Goal: Task Accomplishment & Management: Manage account settings

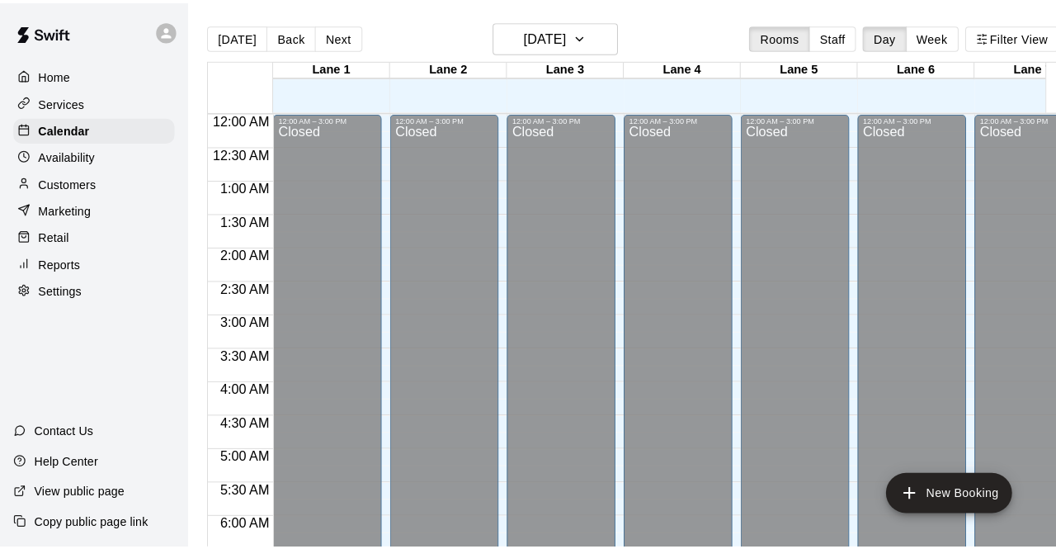
scroll to position [995, 33]
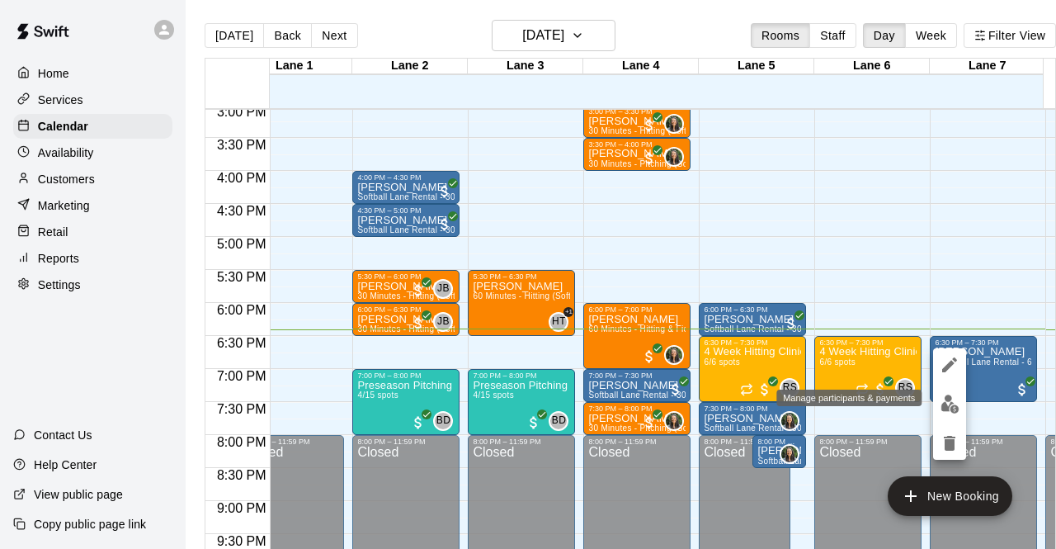
click at [960, 405] on button "edit" at bounding box center [949, 404] width 33 height 32
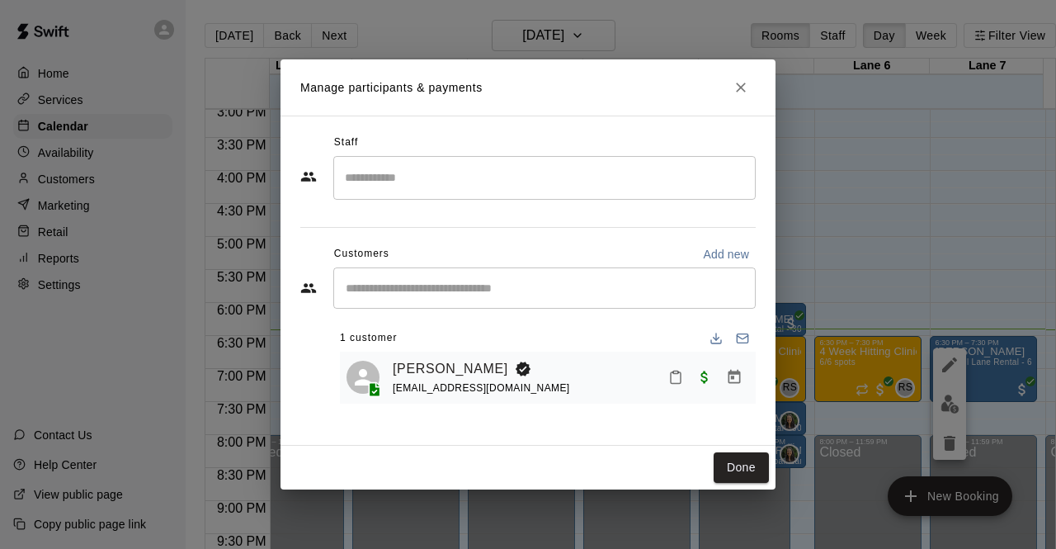
click at [685, 394] on div "[PERSON_NAME] [EMAIL_ADDRESS][DOMAIN_NAME]" at bounding box center [571, 377] width 357 height 39
click at [678, 385] on button "Mark attendance" at bounding box center [676, 377] width 28 height 28
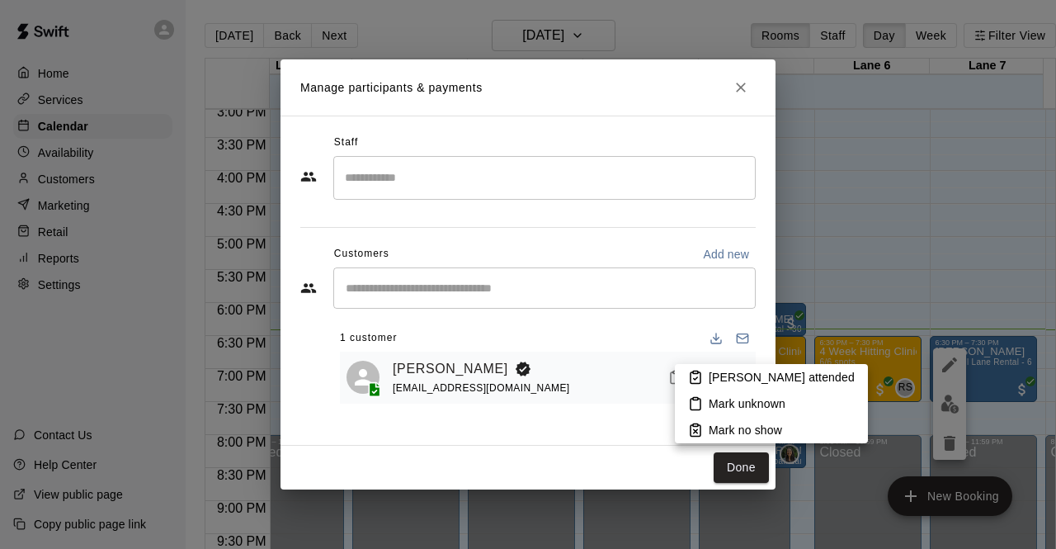
click at [725, 374] on p "[PERSON_NAME] attended" at bounding box center [782, 377] width 146 height 17
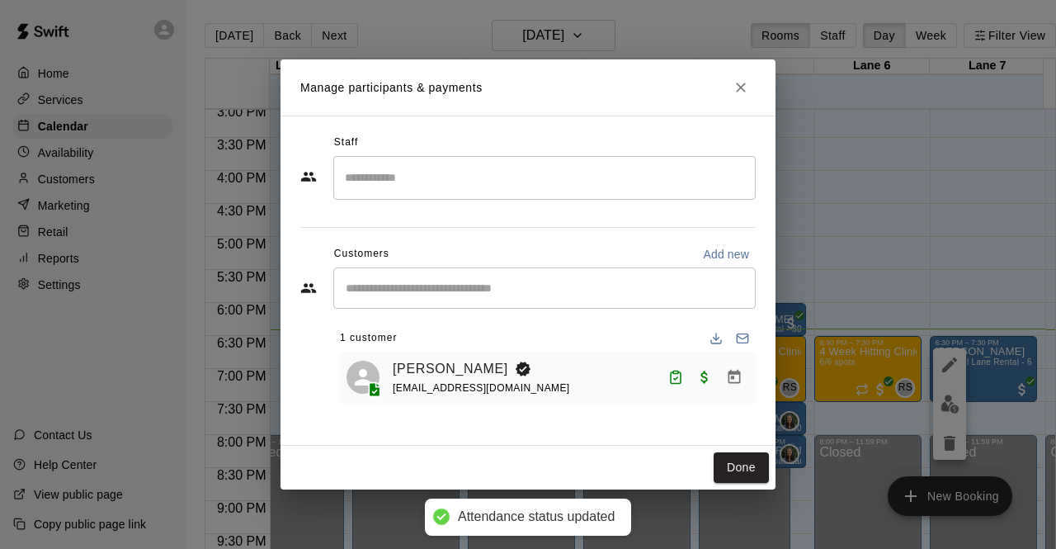
click at [741, 488] on div "Done" at bounding box center [528, 468] width 495 height 44
click at [745, 481] on button "Done" at bounding box center [741, 467] width 55 height 31
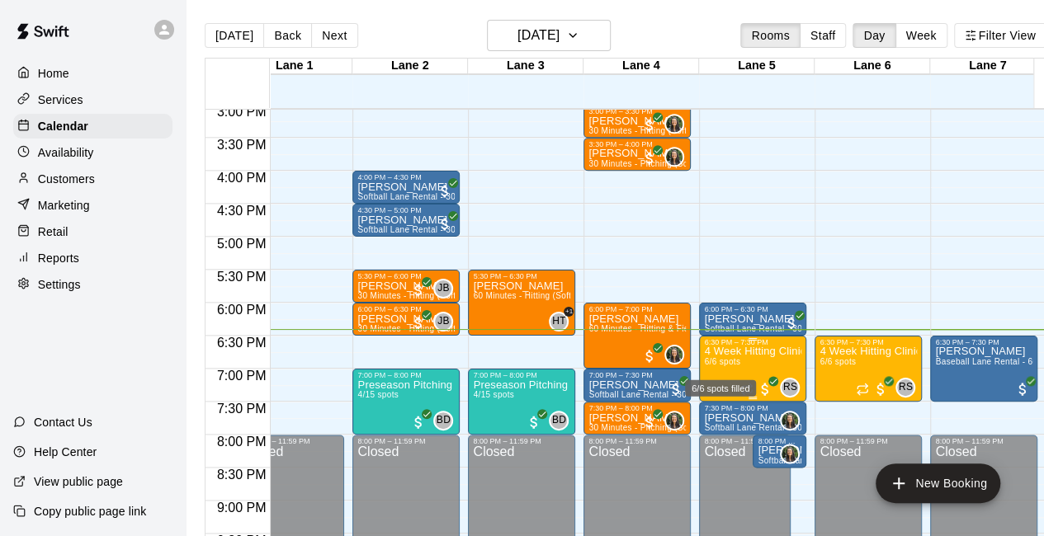
click at [720, 359] on span "6/6 spots" at bounding box center [722, 361] width 36 height 9
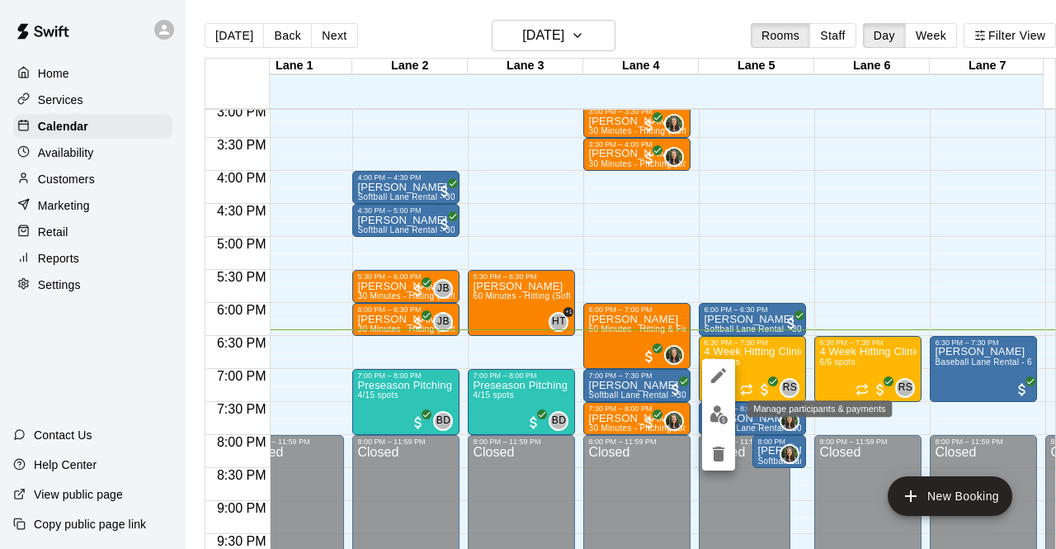
click at [720, 400] on button "edit" at bounding box center [718, 415] width 33 height 32
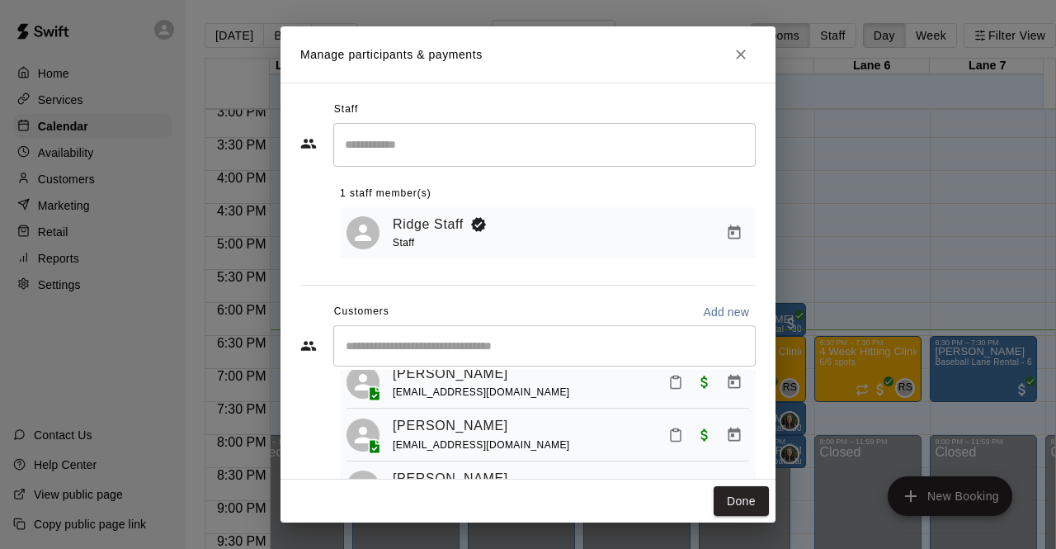
scroll to position [106, 0]
click at [671, 387] on icon "Mark attendance" at bounding box center [676, 382] width 10 height 12
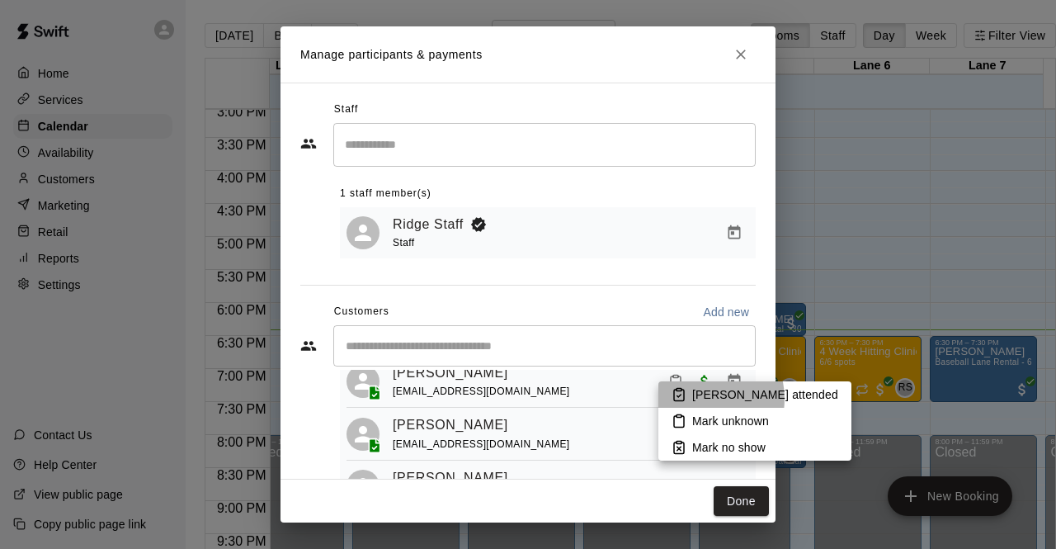
click at [697, 399] on p "[PERSON_NAME] attended" at bounding box center [765, 394] width 146 height 17
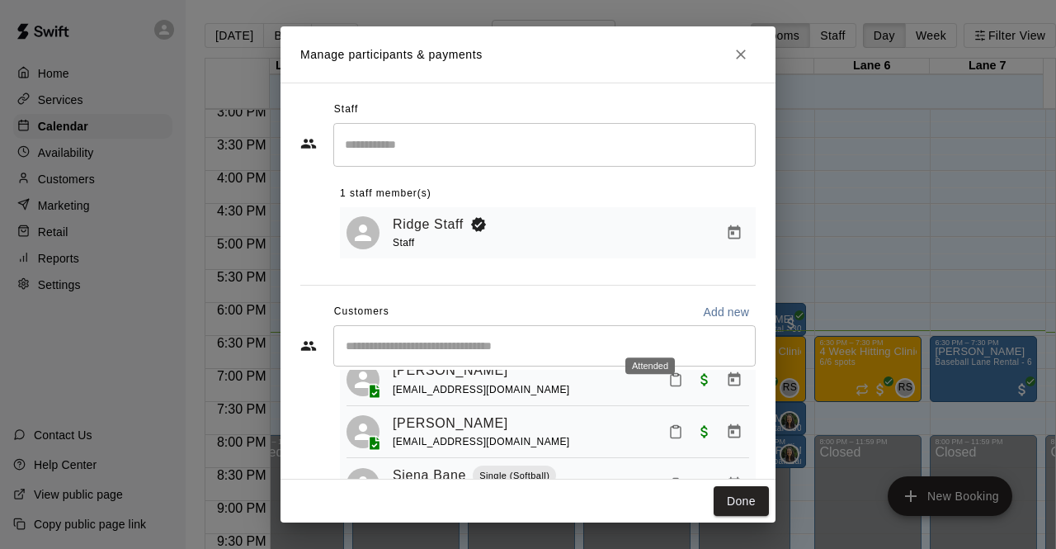
scroll to position [158, 0]
click at [673, 431] on rect "Mark attendance" at bounding box center [675, 429] width 5 height 2
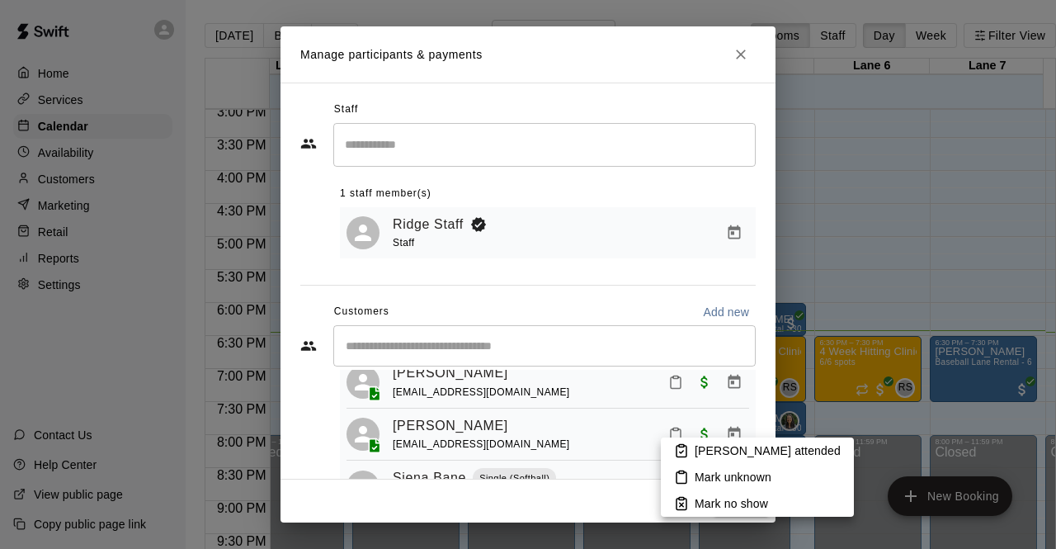
click at [689, 456] on li "[PERSON_NAME] attended" at bounding box center [757, 450] width 193 height 26
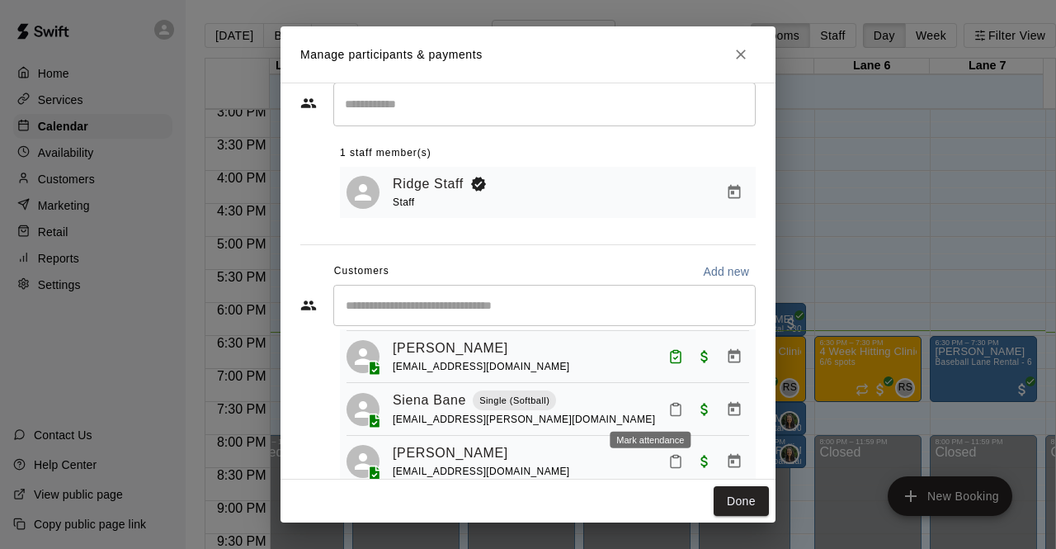
scroll to position [43, 0]
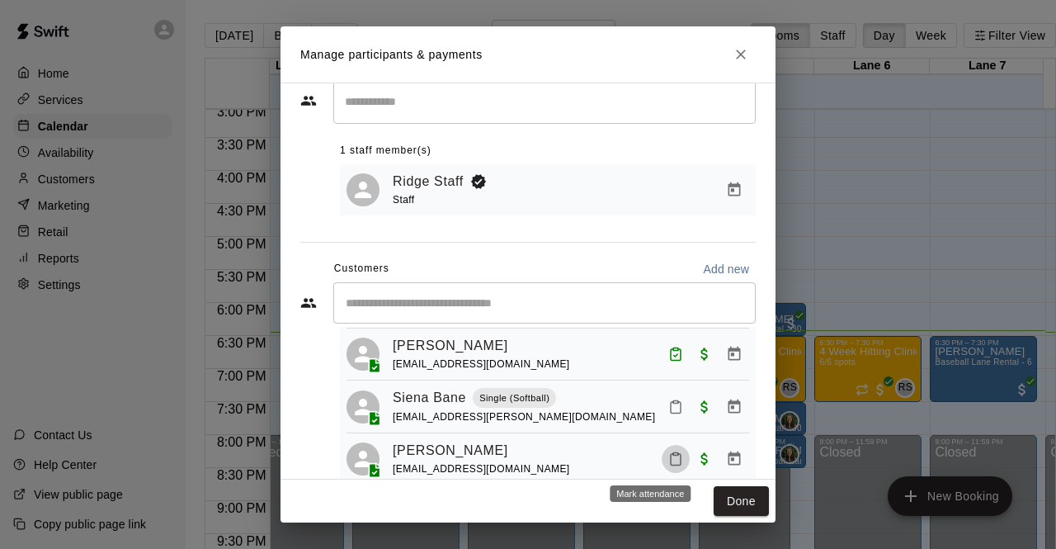
click at [669, 458] on icon "Mark attendance" at bounding box center [676, 458] width 15 height 15
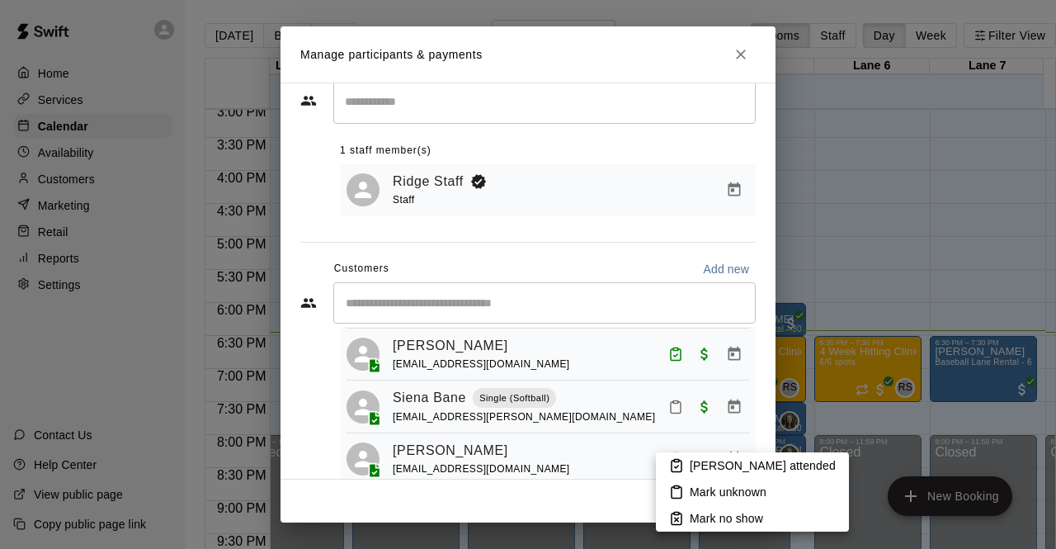
click at [673, 463] on icon at bounding box center [676, 465] width 15 height 15
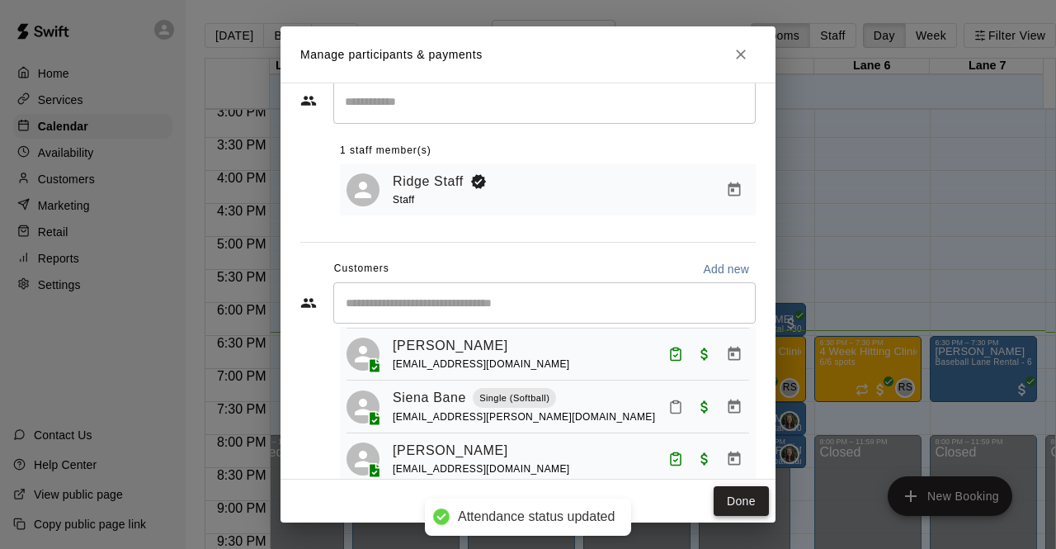
click at [740, 498] on button "Done" at bounding box center [741, 501] width 55 height 31
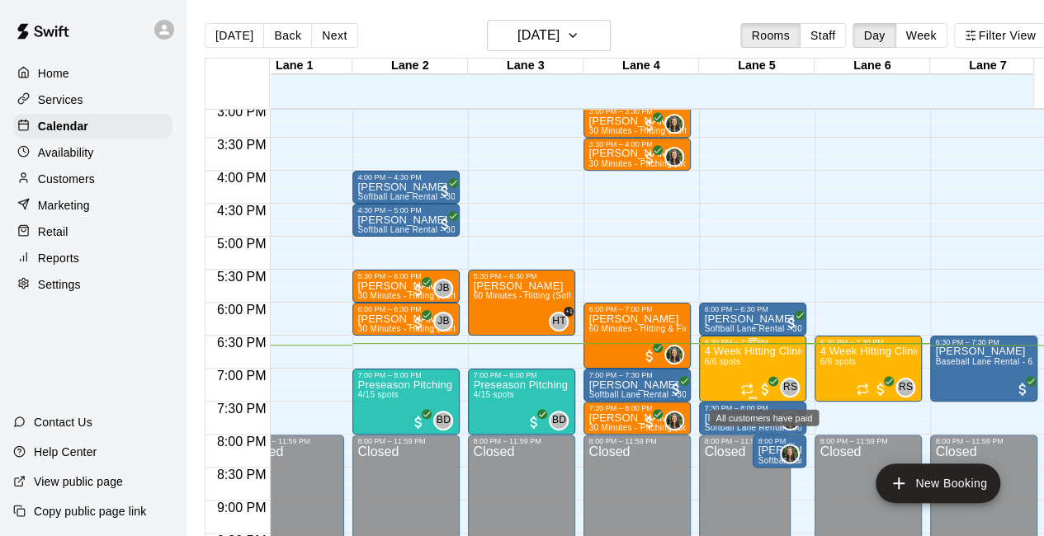
click at [757, 384] on span "All customers have paid" at bounding box center [765, 389] width 17 height 17
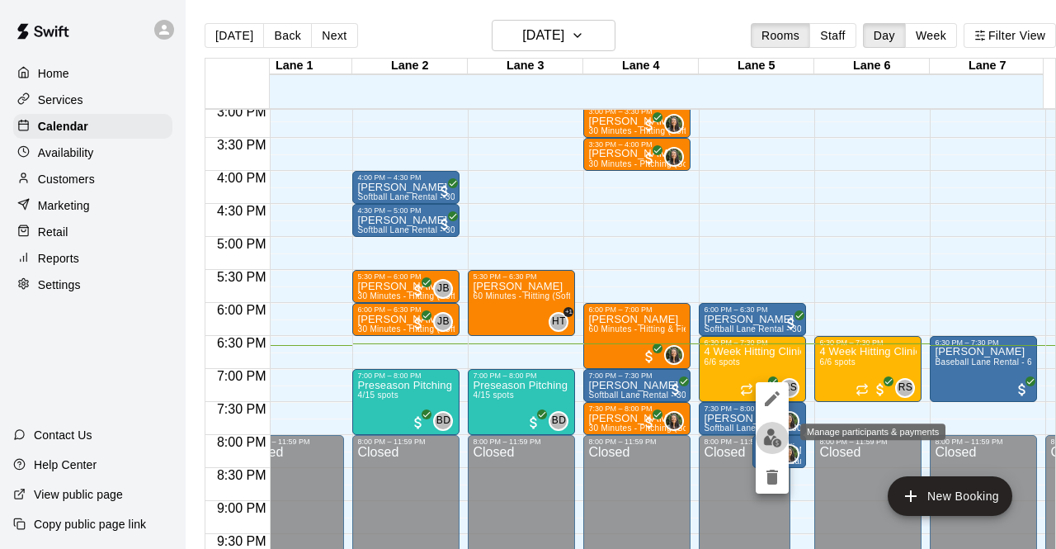
click at [763, 438] on img "edit" at bounding box center [772, 437] width 19 height 19
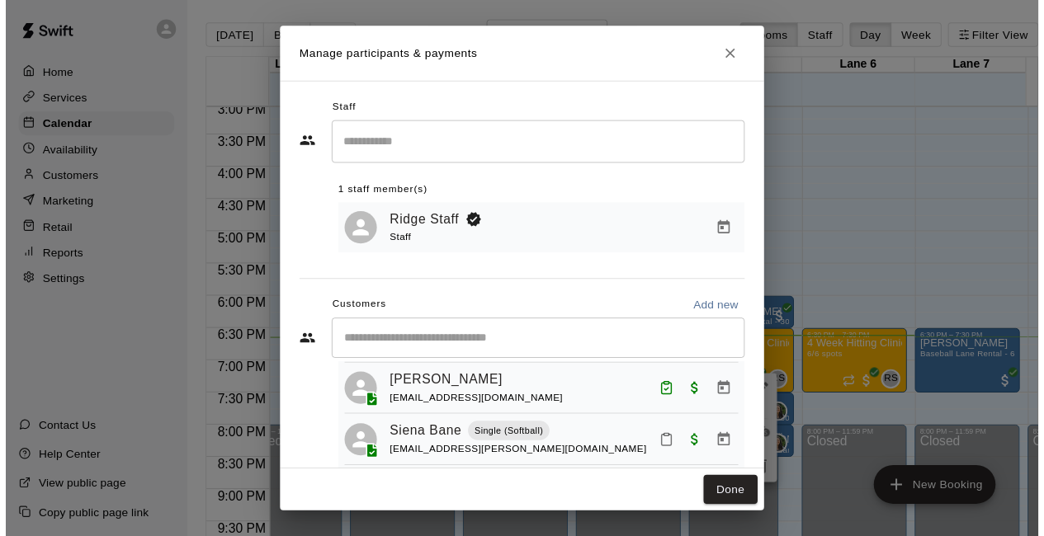
scroll to position [209, 0]
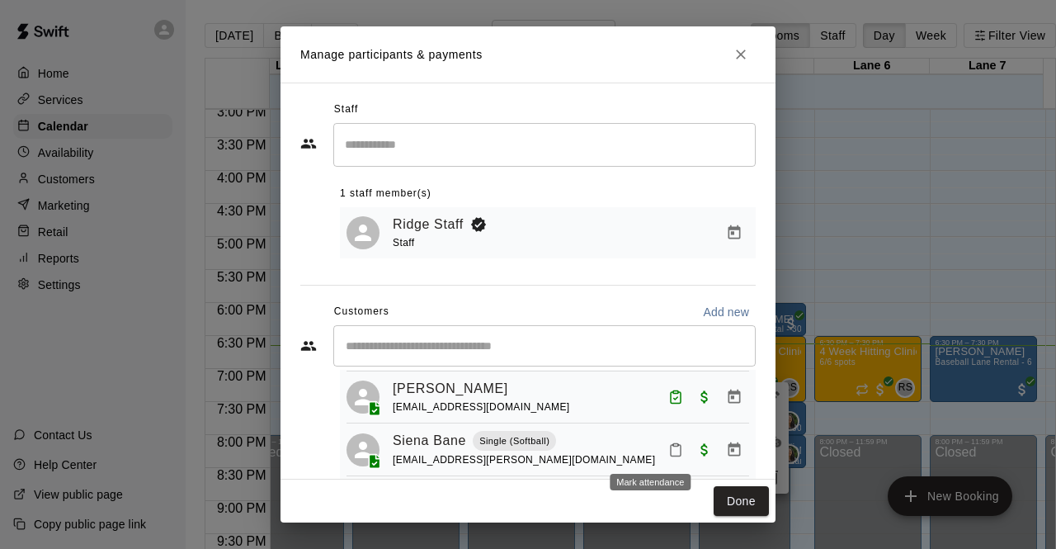
click at [671, 450] on icon "Mark attendance" at bounding box center [676, 451] width 10 height 12
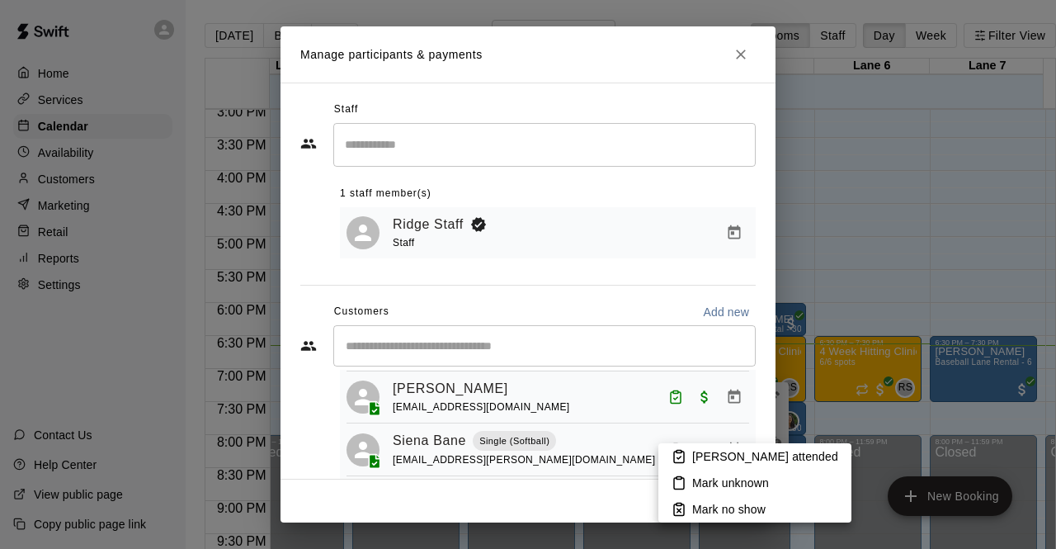
click at [685, 443] on li "[PERSON_NAME] attended" at bounding box center [755, 456] width 193 height 26
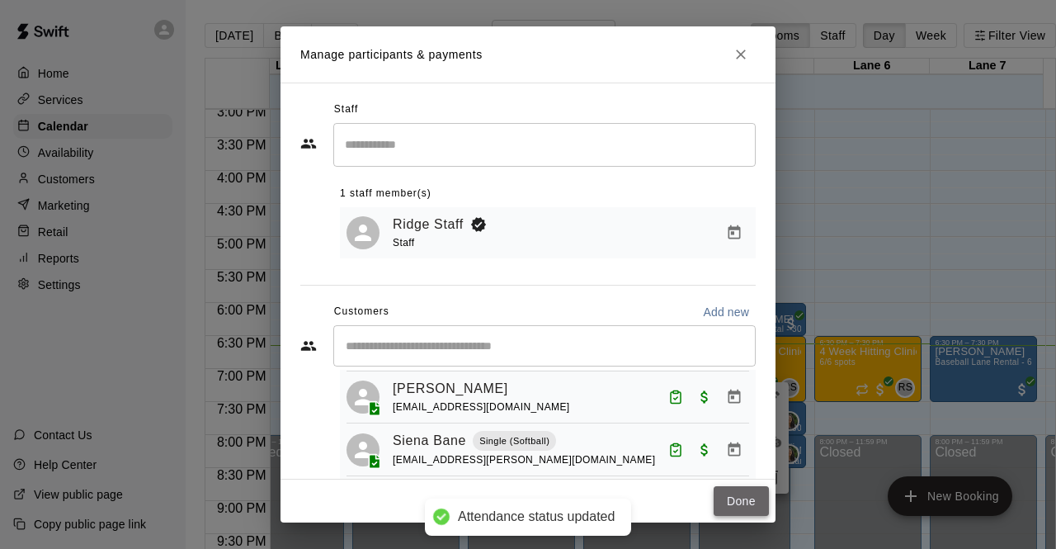
click at [723, 494] on button "Done" at bounding box center [741, 501] width 55 height 31
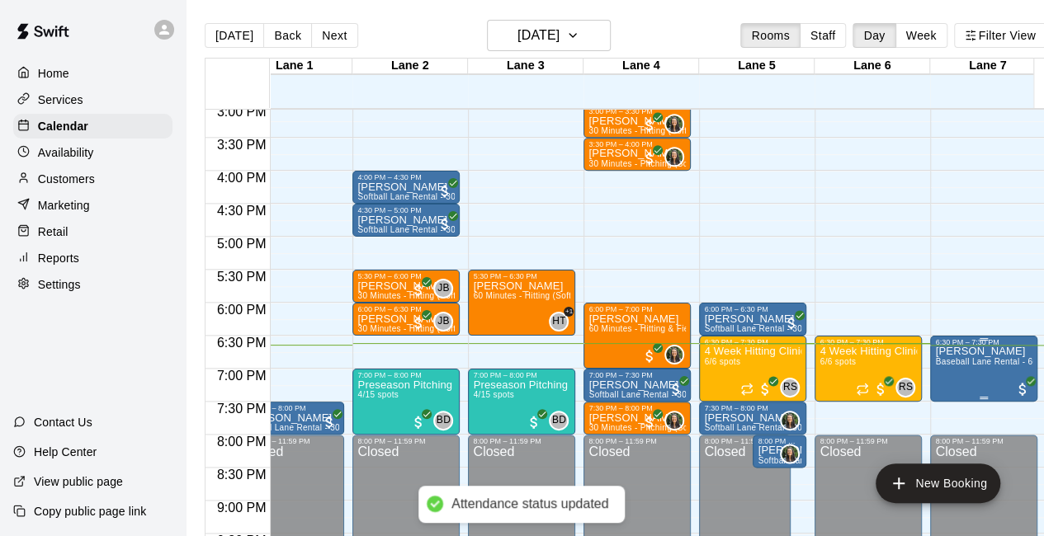
click at [962, 364] on span "Baseball Lane Rental - 60 Minutes" at bounding box center [1002, 361] width 135 height 9
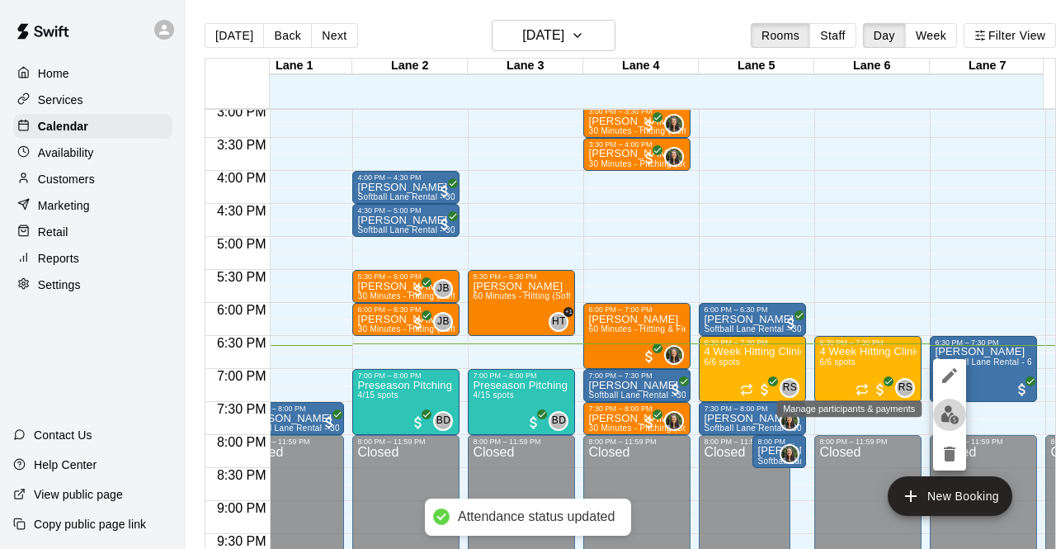
click at [947, 414] on img "edit" at bounding box center [950, 414] width 19 height 19
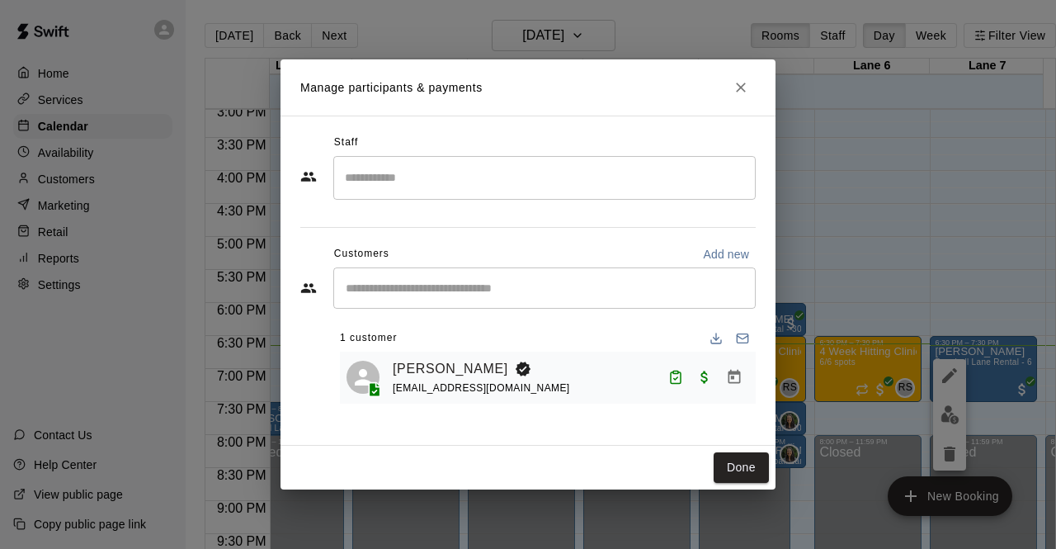
click at [707, 452] on div "Done" at bounding box center [528, 468] width 495 height 44
click at [722, 466] on button "Done" at bounding box center [741, 467] width 55 height 31
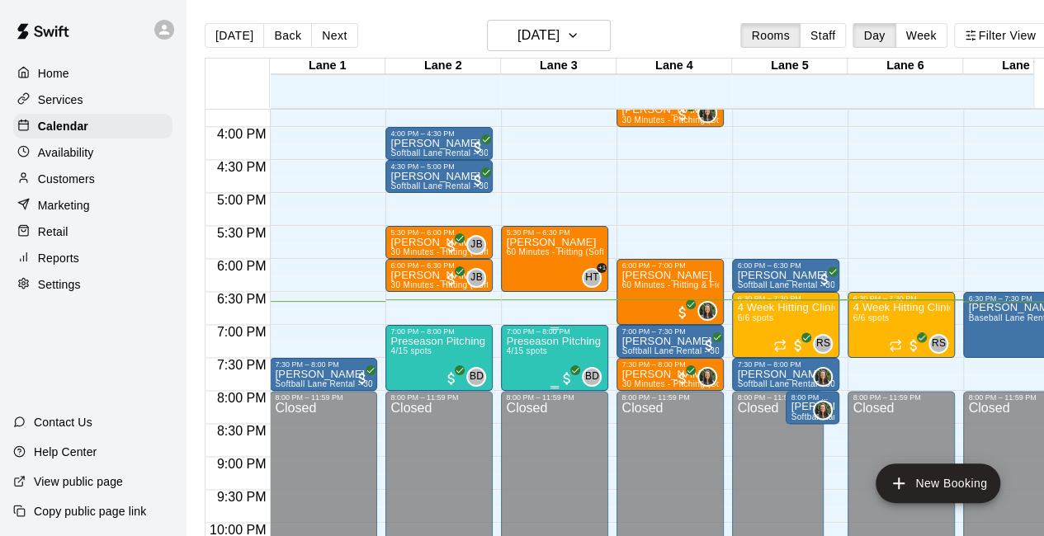
scroll to position [1040, 0]
